Goal: Transaction & Acquisition: Purchase product/service

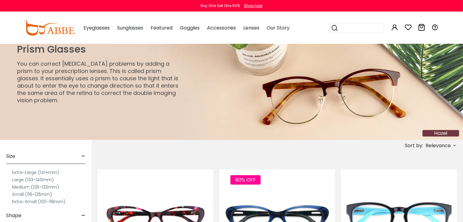
click at [46, 194] on label "Small (119-125mm)" at bounding box center [32, 194] width 40 height 7
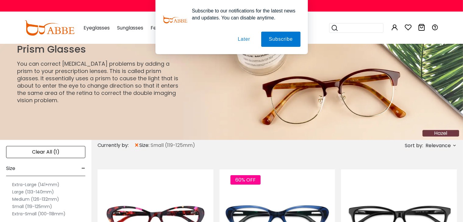
click at [430, 146] on span "Relevance" at bounding box center [437, 145] width 25 height 11
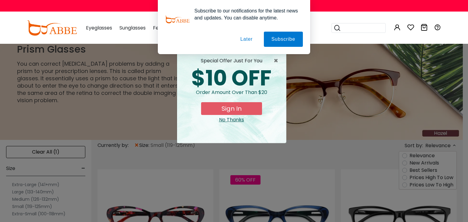
click at [426, 171] on div "× special offer just for you $10 OFF Order amount over than $20 Sign In No Than…" at bounding box center [234, 111] width 468 height 222
click at [225, 121] on div "No Thanks" at bounding box center [231, 119] width 99 height 7
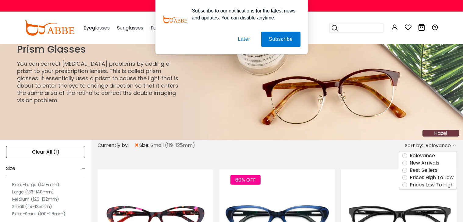
click at [0, 0] on button "Later" at bounding box center [0, 0] width 0 height 0
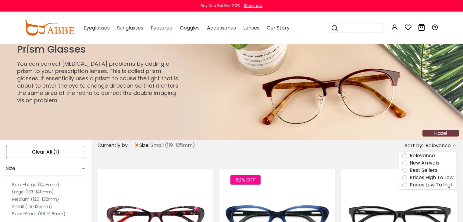
click at [424, 184] on label "Prices Low To High" at bounding box center [431, 185] width 44 height 7
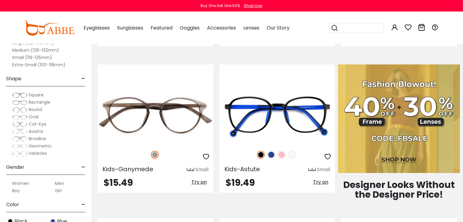
scroll to position [256, 0]
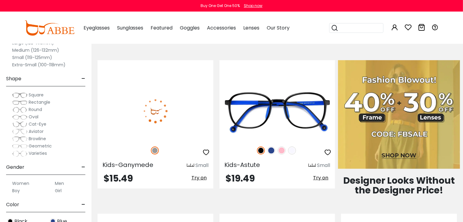
click at [206, 152] on icon "button" at bounding box center [205, 152] width 7 height 7
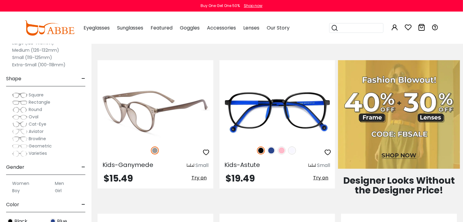
click at [206, 152] on icon "button" at bounding box center [205, 152] width 7 height 7
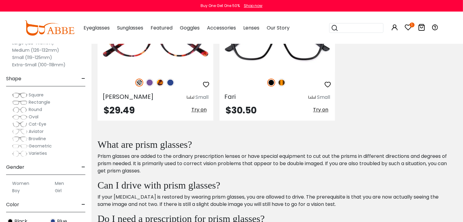
scroll to position [1000, 0]
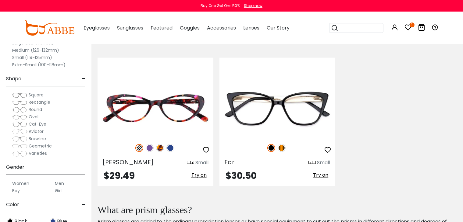
click at [56, 51] on label "Medium (126-132mm)" at bounding box center [35, 50] width 47 height 7
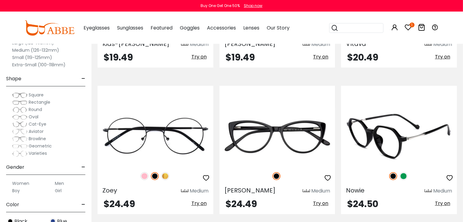
scroll to position [1873, 0]
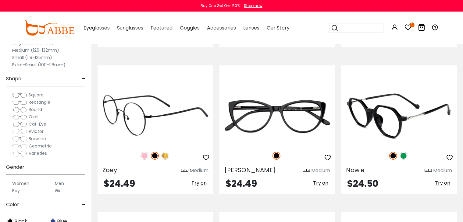
click at [126, 121] on img at bounding box center [155, 116] width 116 height 58
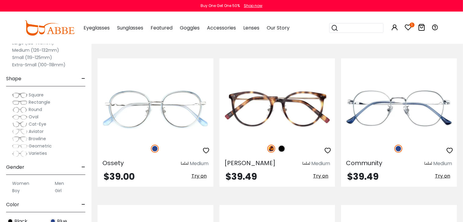
scroll to position [2474, 0]
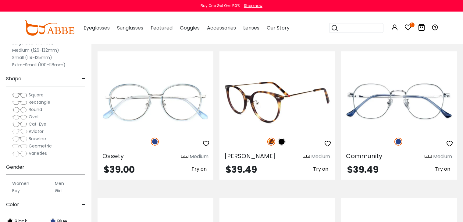
click at [316, 166] on span "Try on" at bounding box center [320, 169] width 15 height 7
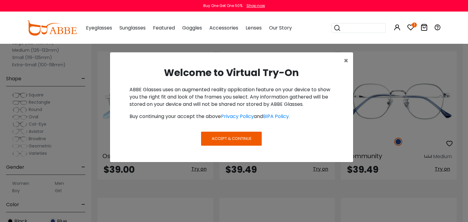
click at [220, 138] on span "Accept & Continue" at bounding box center [232, 139] width 40 height 6
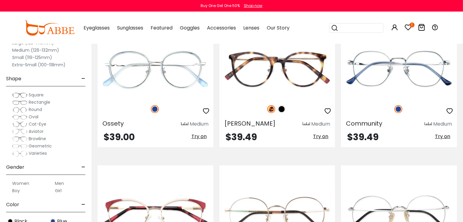
scroll to position [2462, 0]
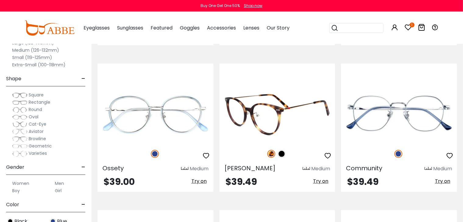
click at [273, 108] on img at bounding box center [277, 115] width 116 height 58
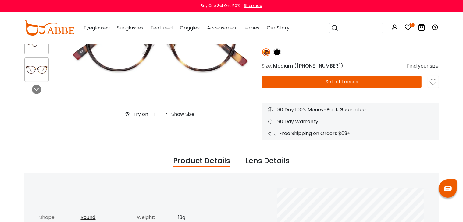
scroll to position [110, 0]
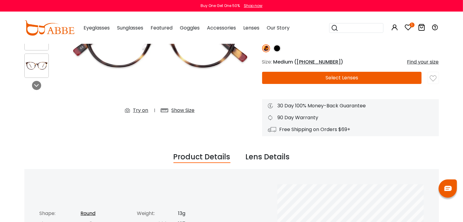
click at [139, 110] on div "Try on" at bounding box center [140, 110] width 15 height 7
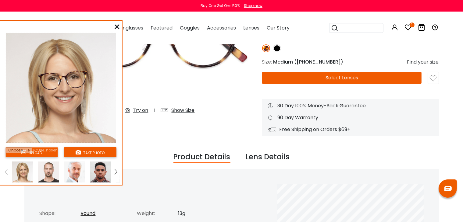
click at [115, 174] on img at bounding box center [116, 171] width 2 height 5
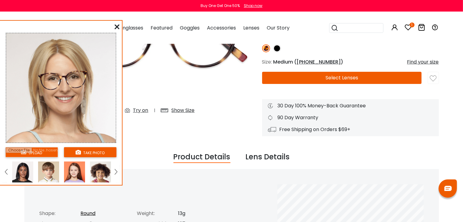
click at [115, 174] on img at bounding box center [116, 171] width 2 height 5
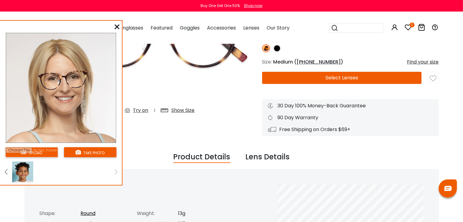
click at [115, 25] on icon at bounding box center [117, 26] width 5 height 5
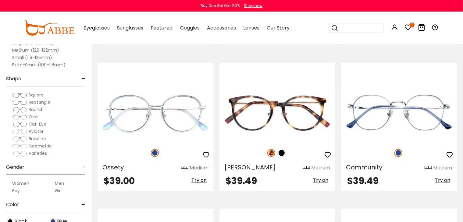
scroll to position [2462, 0]
